Goal: Transaction & Acquisition: Purchase product/service

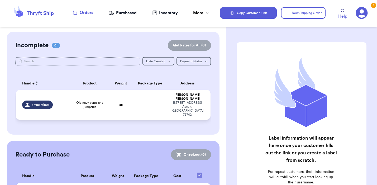
click at [87, 105] on td "Old navy pants and jumpsuit" at bounding box center [89, 105] width 39 height 30
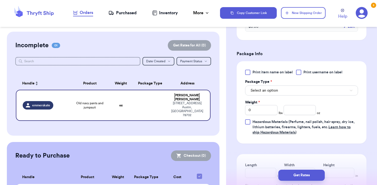
scroll to position [183, 0]
click at [286, 94] on button "Select an option" at bounding box center [301, 90] width 113 height 10
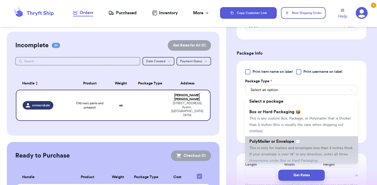
click at [281, 140] on span "PolyMailer or Envelope ✉️" at bounding box center [274, 141] width 51 height 4
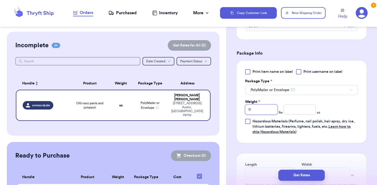
click at [269, 107] on input "0" at bounding box center [261, 109] width 32 height 10
type input "01"
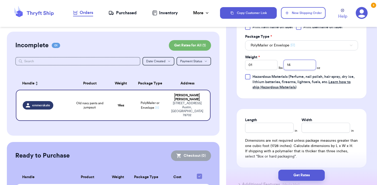
scroll to position [275, 0]
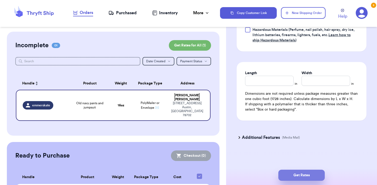
type input "14"
click at [300, 179] on button "Get Rates" at bounding box center [301, 174] width 46 height 11
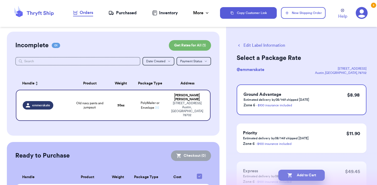
click at [295, 176] on button "Add to Cart" at bounding box center [301, 174] width 46 height 11
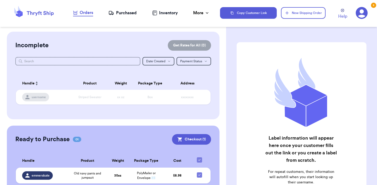
scroll to position [19, 0]
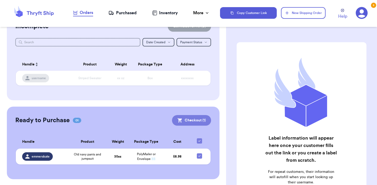
click at [195, 120] on button "Checkout ( 1 )" at bounding box center [191, 120] width 39 height 11
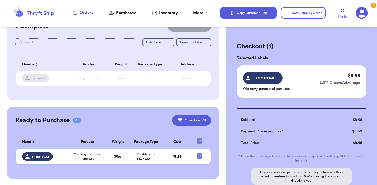
scroll to position [56, 0]
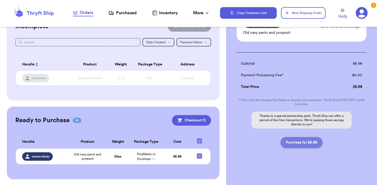
click at [303, 143] on button "Purchase for $8.98" at bounding box center [301, 142] width 42 height 11
checkbox input "false"
checkbox input "true"
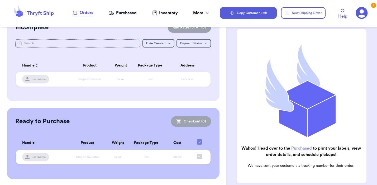
scroll to position [71, 0]
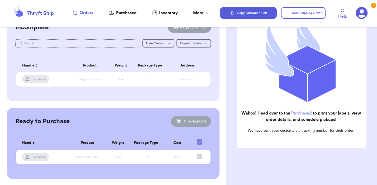
click at [303, 112] on link "Purchased" at bounding box center [301, 113] width 21 height 4
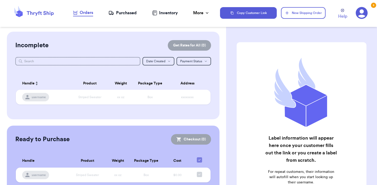
click at [133, 12] on div "Purchased" at bounding box center [122, 13] width 28 height 6
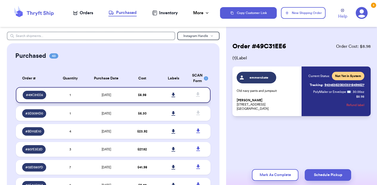
click at [173, 91] on link at bounding box center [173, 95] width 12 height 12
